Goal: Check status: Check status

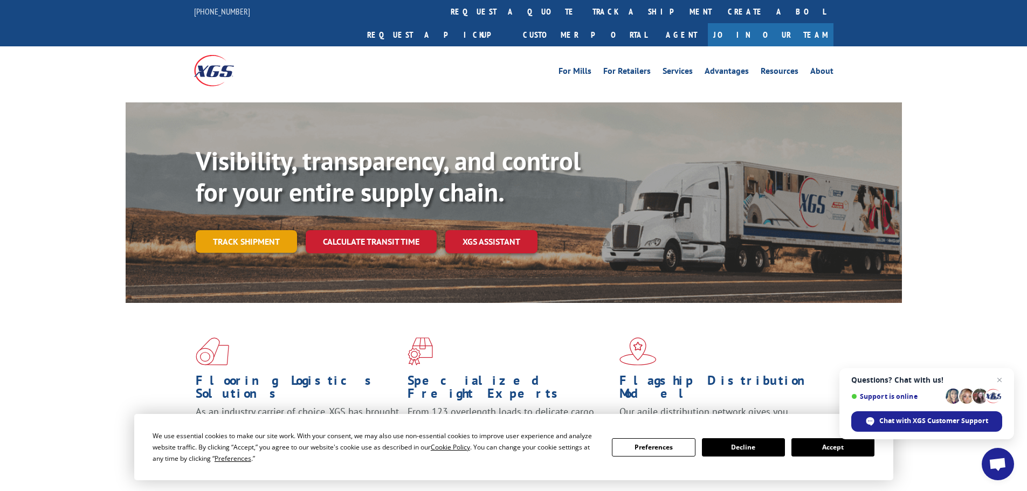
click at [276, 230] on link "Track shipment" at bounding box center [246, 241] width 101 height 23
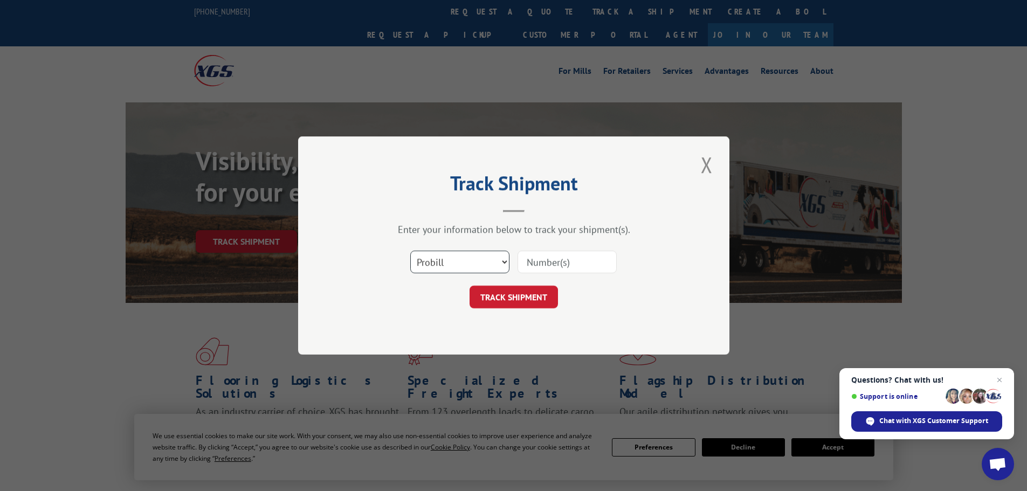
click at [477, 258] on select "Select category... Probill BOL PO" at bounding box center [459, 262] width 99 height 23
select select "bol"
click at [410, 251] on select "Select category... Probill BOL PO" at bounding box center [459, 262] width 99 height 23
click at [548, 264] on input at bounding box center [567, 262] width 99 height 23
paste input "4939406"
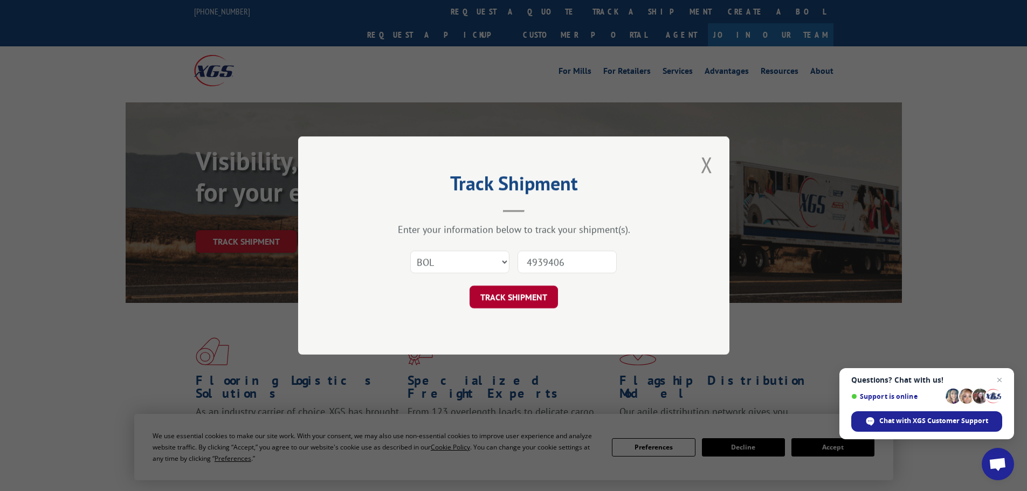
type input "4939406"
click at [540, 300] on button "TRACK SHIPMENT" at bounding box center [514, 297] width 88 height 23
